Goal: Task Accomplishment & Management: Manage account settings

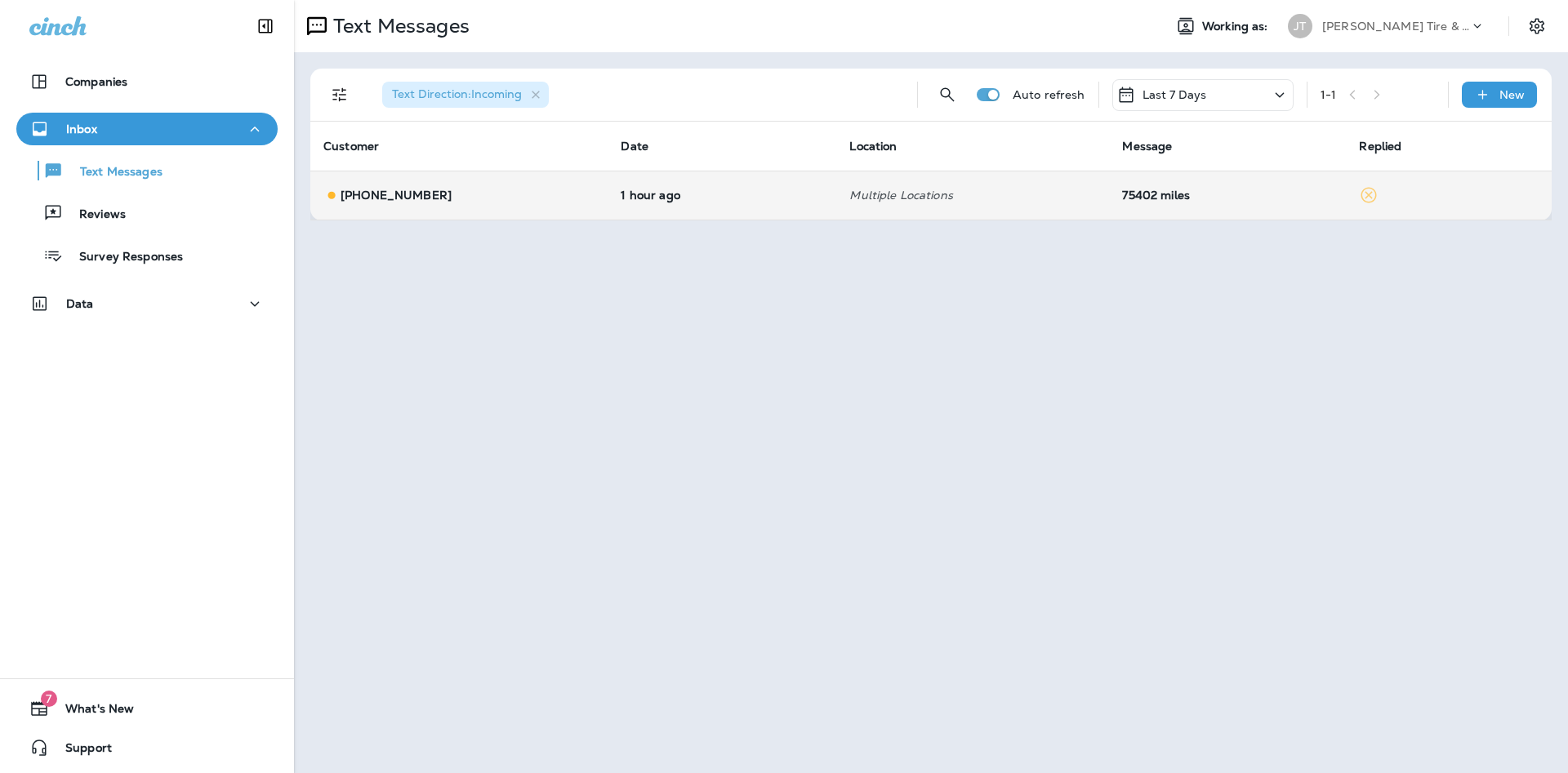
click at [1142, 203] on td "75402 miles" at bounding box center [1227, 194] width 237 height 49
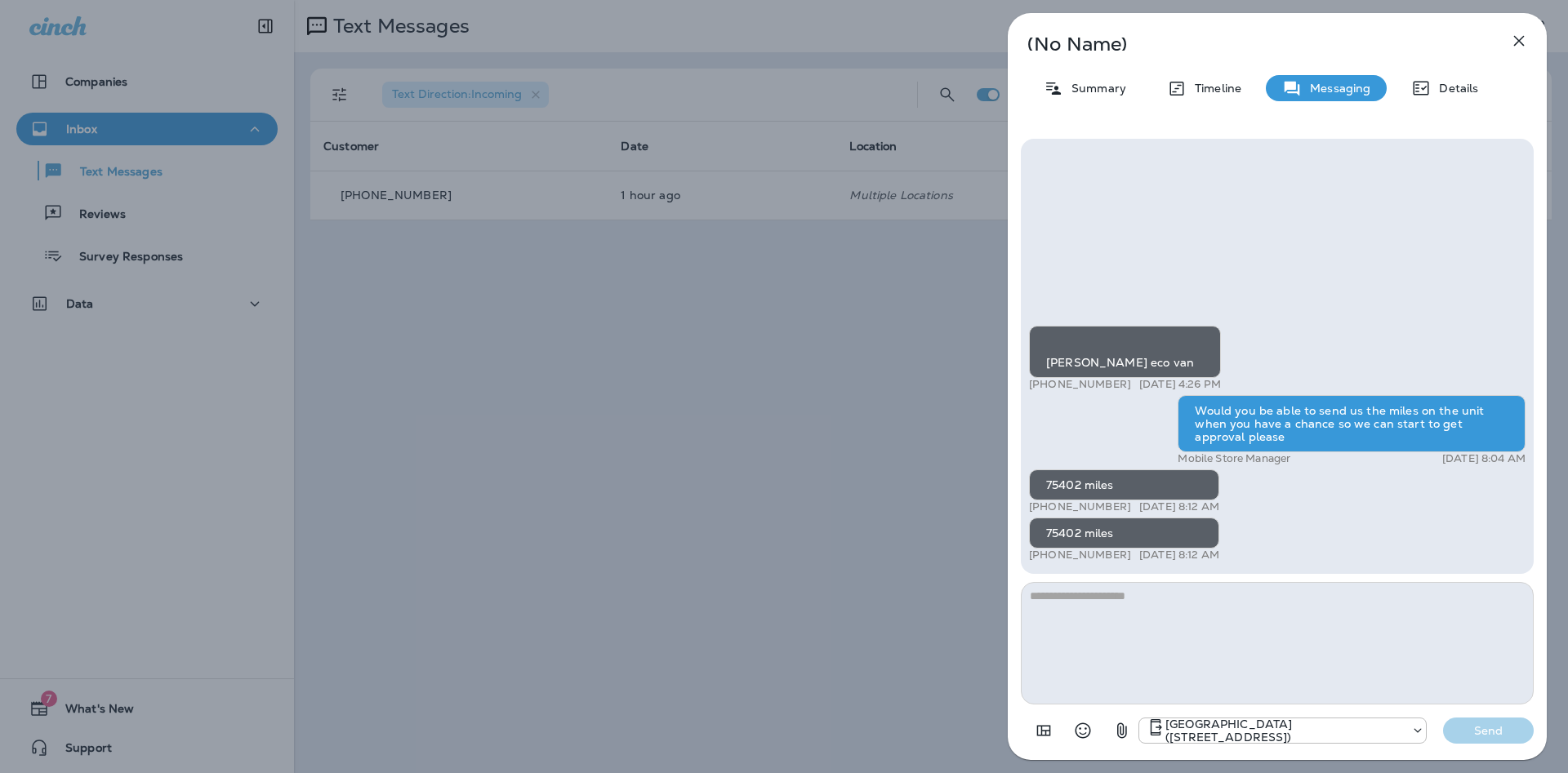
scroll to position [-225, 0]
click at [1451, 92] on p "Details" at bounding box center [1454, 88] width 47 height 13
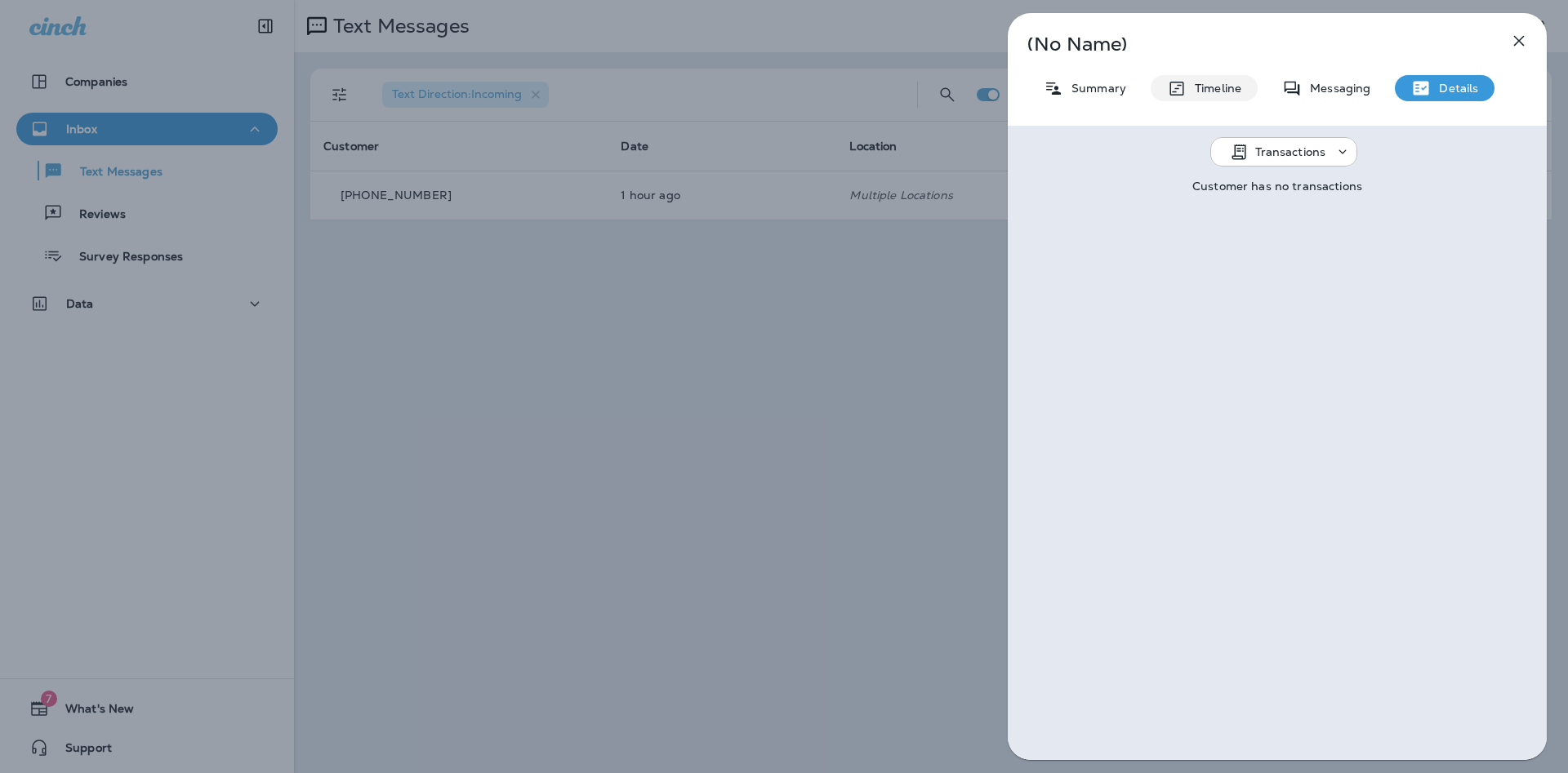
click at [1213, 91] on p "Timeline" at bounding box center [1213, 88] width 55 height 13
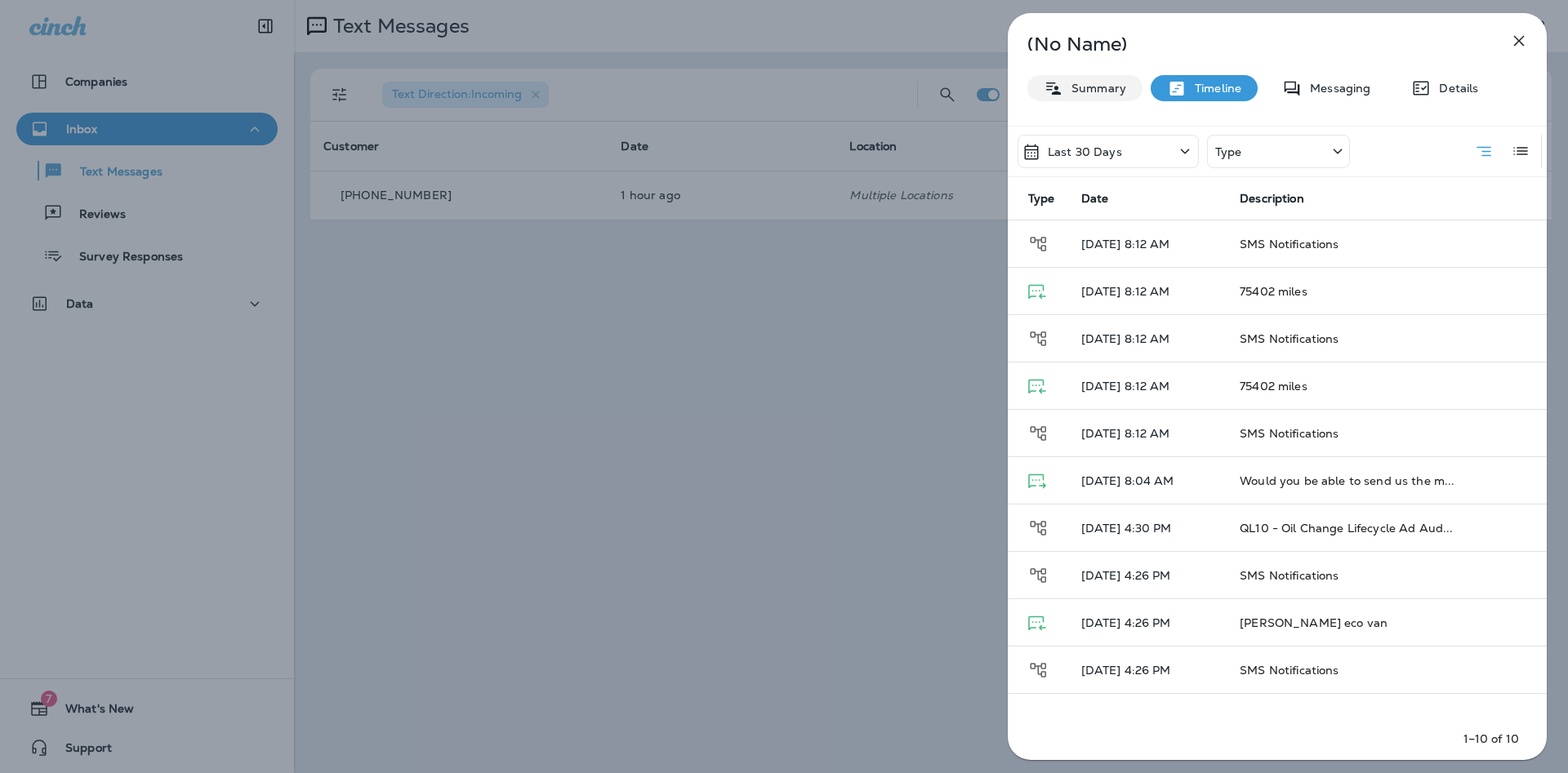
click at [1104, 92] on p "Summary" at bounding box center [1095, 88] width 63 height 13
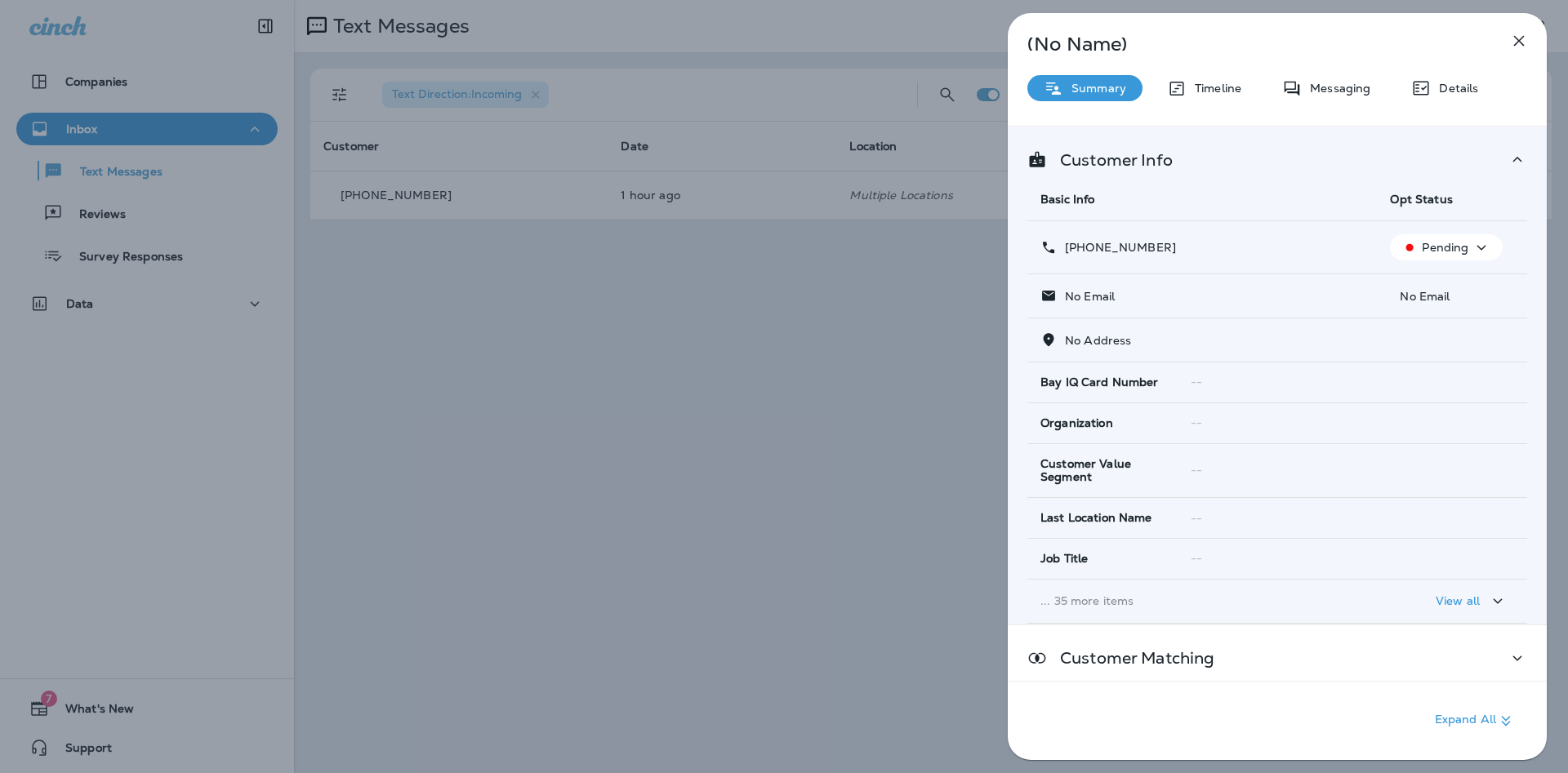
click at [1516, 44] on icon "button" at bounding box center [1519, 41] width 10 height 10
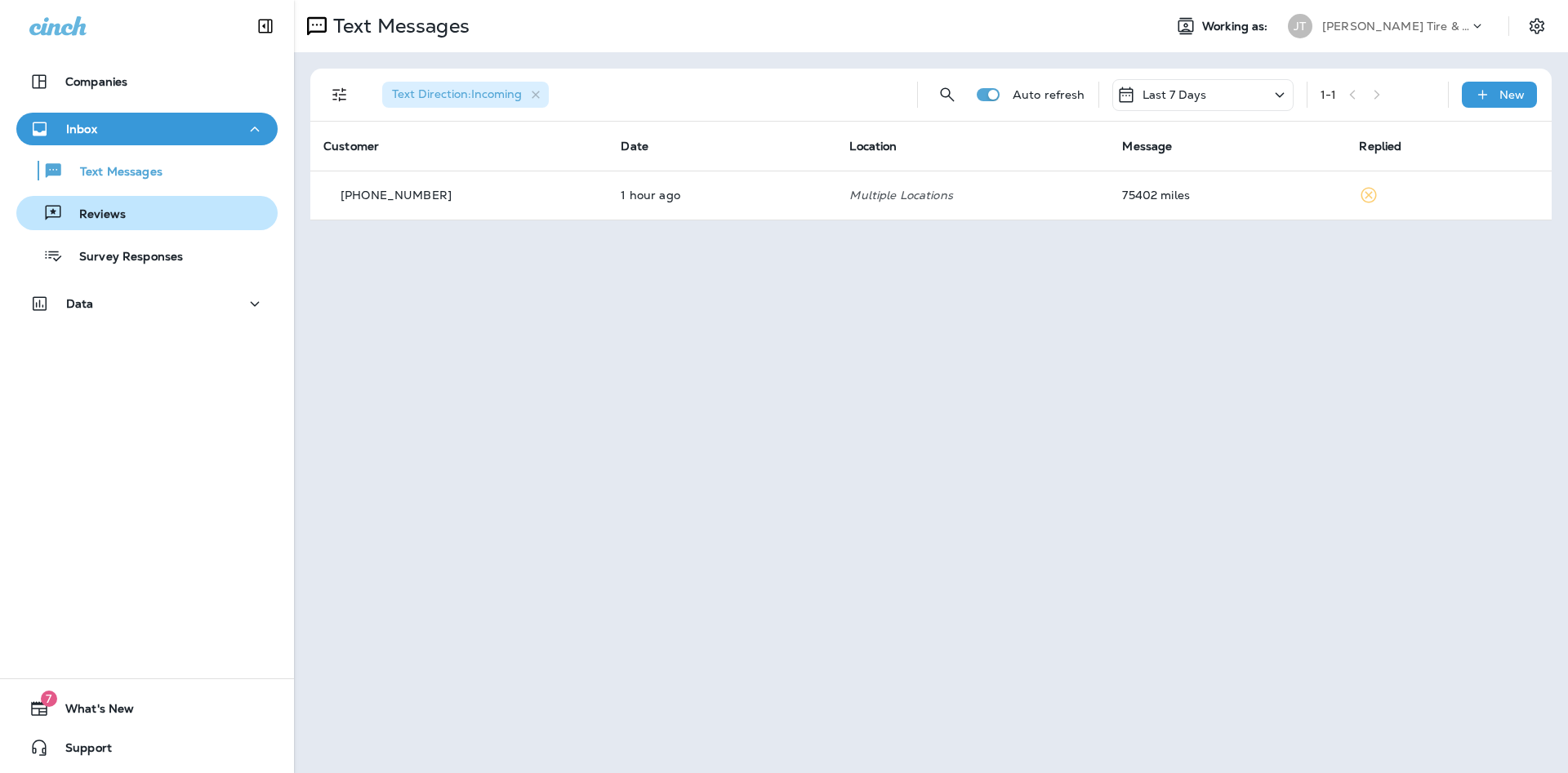
click at [122, 217] on p "Reviews" at bounding box center [94, 215] width 63 height 16
